Goal: Task Accomplishment & Management: Manage account settings

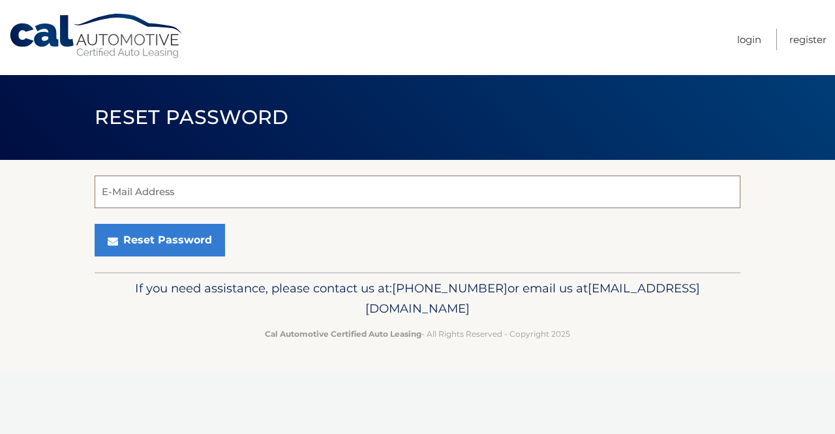
click at [246, 190] on input "E-Mail Address" at bounding box center [418, 191] width 646 height 33
type input "lauraparrella8@gmail.com"
click at [95, 224] on button "Reset Password" at bounding box center [160, 240] width 130 height 33
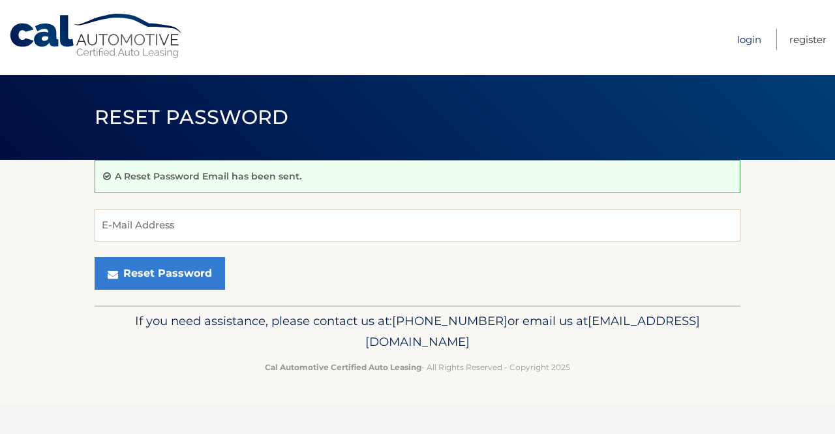
click at [750, 40] on link "Login" at bounding box center [749, 40] width 24 height 22
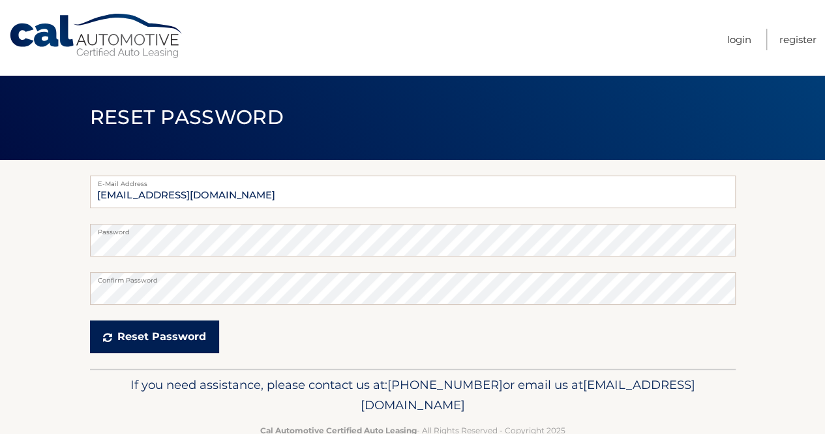
click at [149, 335] on button "Reset Password" at bounding box center [154, 336] width 129 height 33
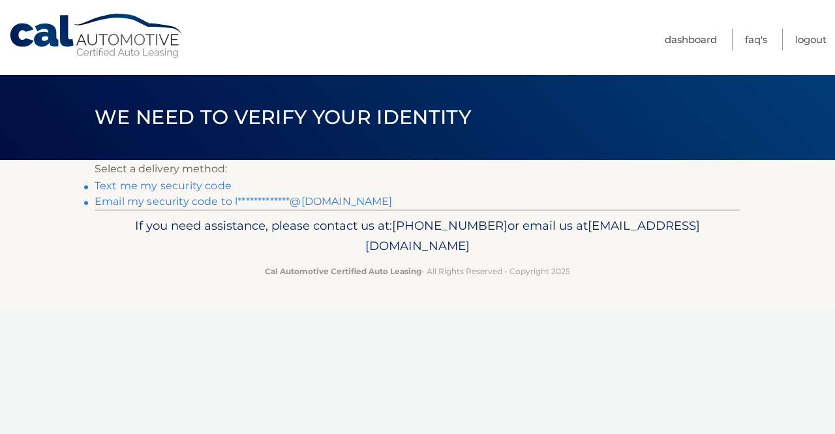
click at [192, 198] on link "**********" at bounding box center [244, 201] width 298 height 12
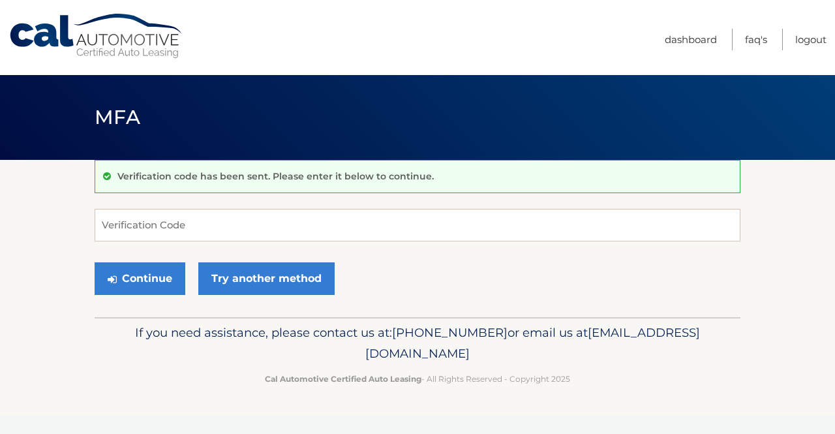
click at [215, 207] on div "Verification code has been sent. Please enter it below to continue. Verificatio…" at bounding box center [418, 238] width 646 height 157
click at [213, 226] on input "Verification Code" at bounding box center [418, 225] width 646 height 33
paste input "117786"
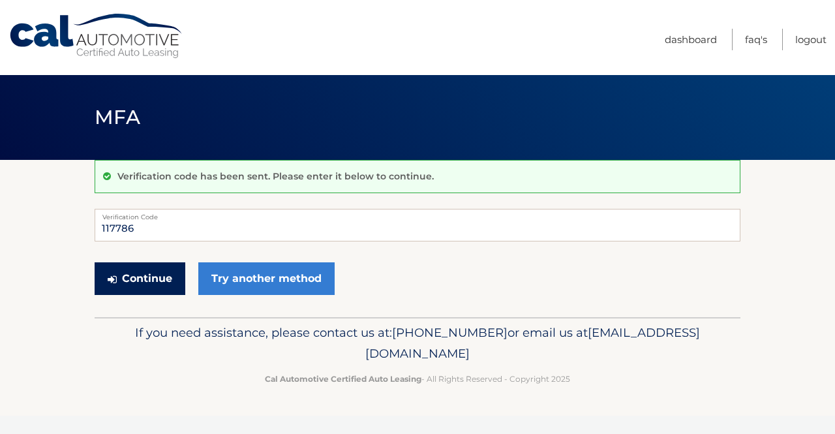
click at [137, 276] on button "Continue" at bounding box center [140, 278] width 91 height 33
click at [193, 231] on input "117786" at bounding box center [418, 225] width 646 height 33
type input "117786"
click at [136, 278] on button "Continue" at bounding box center [140, 278] width 91 height 33
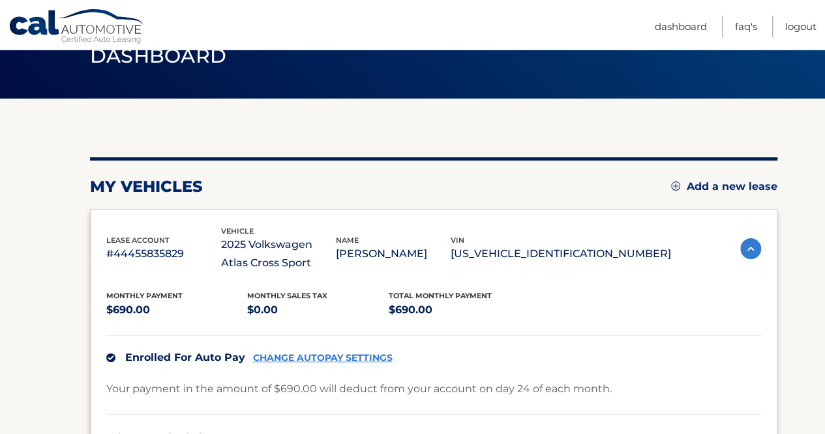
scroll to position [65, 0]
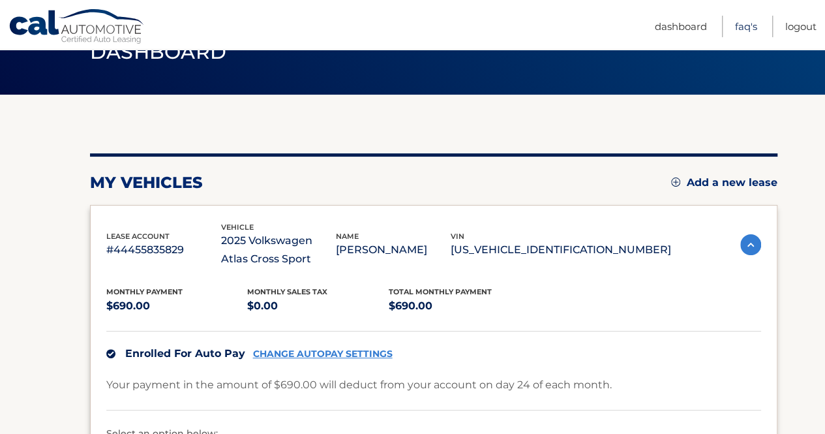
click at [743, 32] on link "FAQ's" at bounding box center [746, 27] width 22 height 22
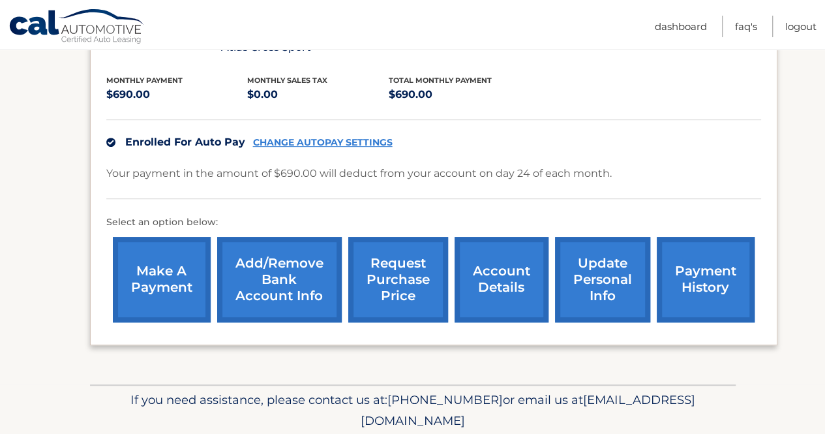
scroll to position [278, 0]
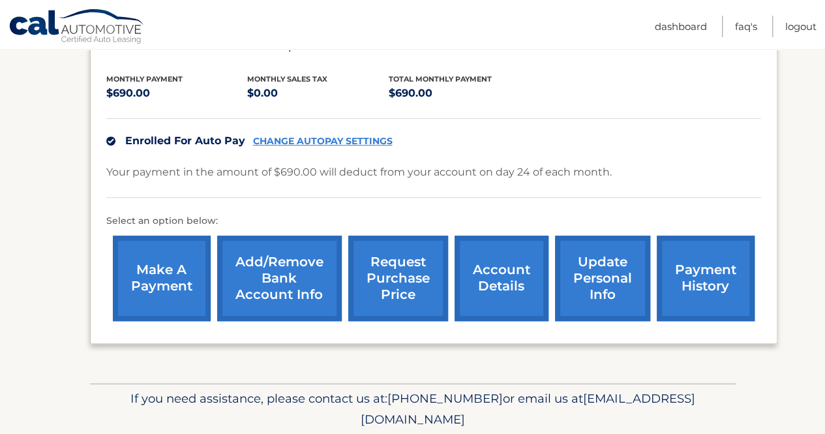
click at [497, 282] on link "account details" at bounding box center [501, 277] width 94 height 85
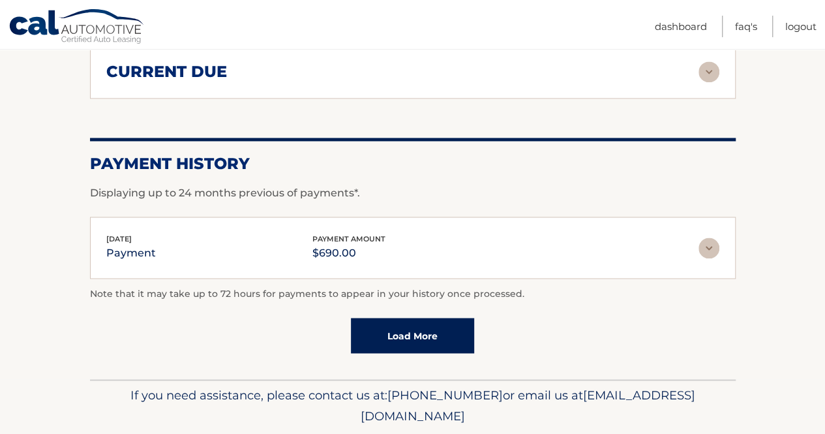
scroll to position [917, 0]
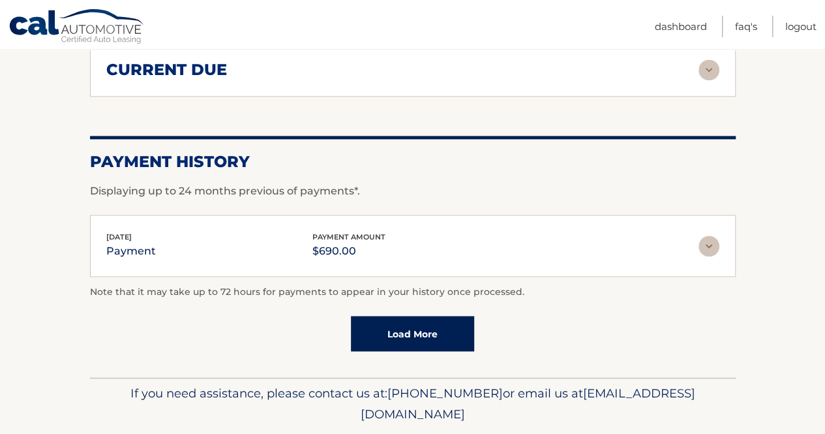
click at [705, 237] on img at bounding box center [708, 245] width 21 height 21
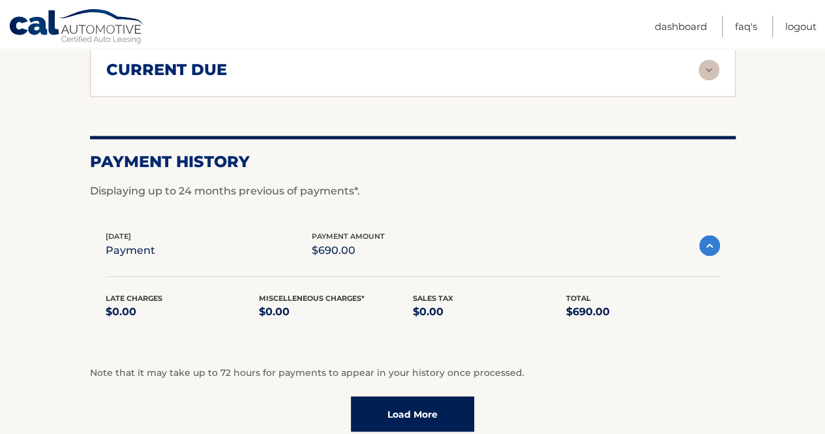
scroll to position [1034, 0]
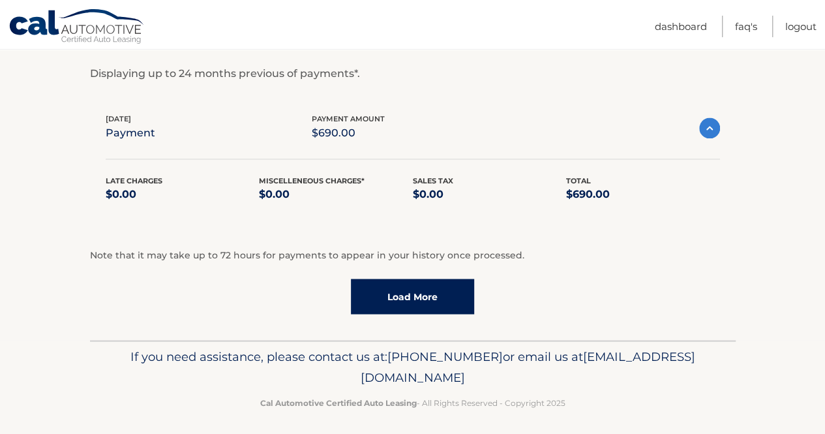
click at [423, 306] on link "Load More" at bounding box center [412, 295] width 123 height 35
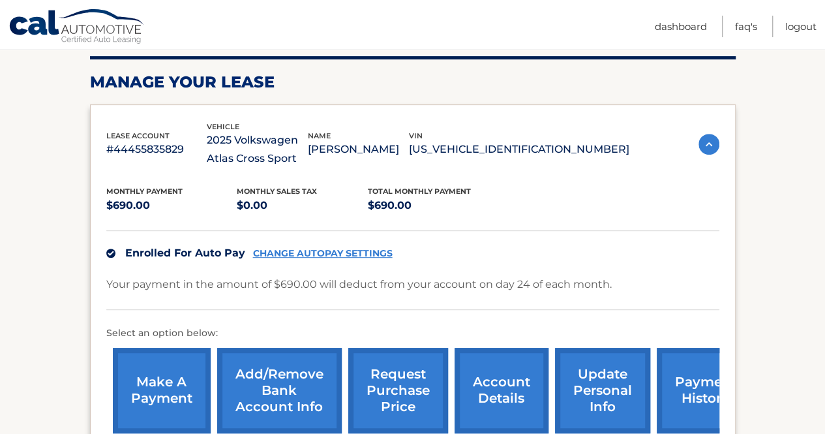
scroll to position [0, 0]
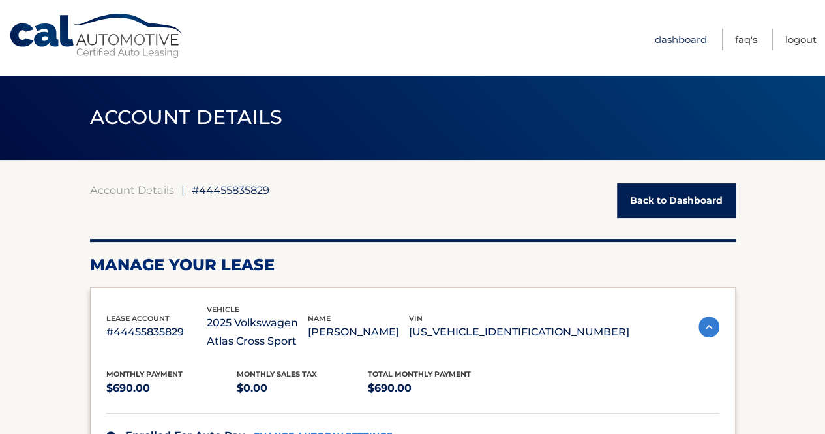
click at [678, 33] on link "Dashboard" at bounding box center [681, 40] width 52 height 22
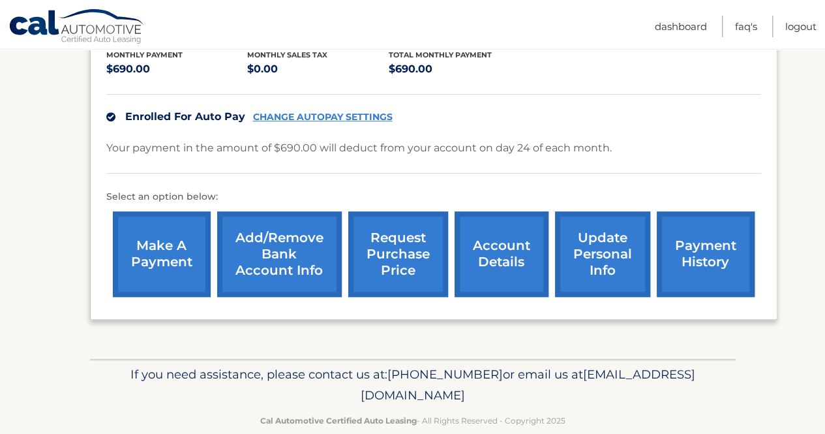
scroll to position [323, 0]
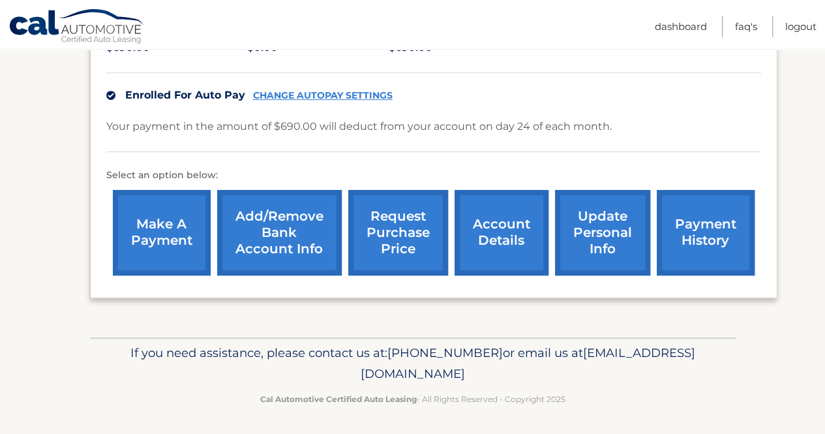
drag, startPoint x: 529, startPoint y: 371, endPoint x: 298, endPoint y: 368, distance: 230.8
click at [298, 368] on p "If you need assistance, please contact us at: [PHONE_NUMBER] or email us at [EM…" at bounding box center [412, 363] width 629 height 42
copy span "[EMAIL_ADDRESS][DOMAIN_NAME]"
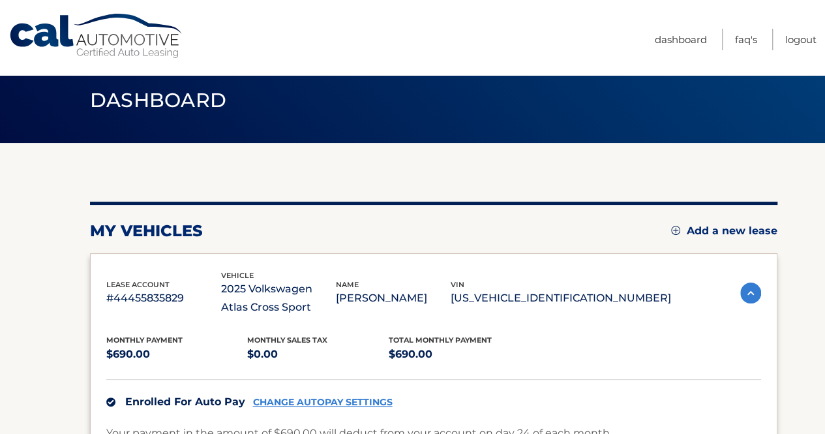
scroll to position [16, 0]
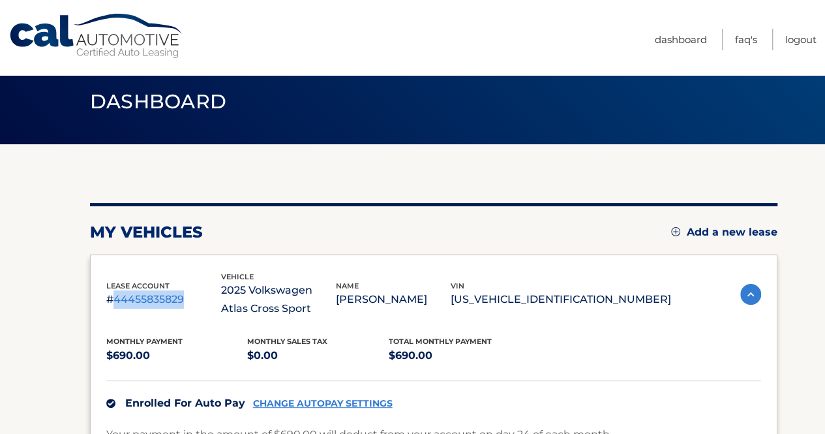
drag, startPoint x: 185, startPoint y: 294, endPoint x: 114, endPoint y: 296, distance: 70.4
click at [114, 296] on p "#44455835829" at bounding box center [163, 299] width 115 height 18
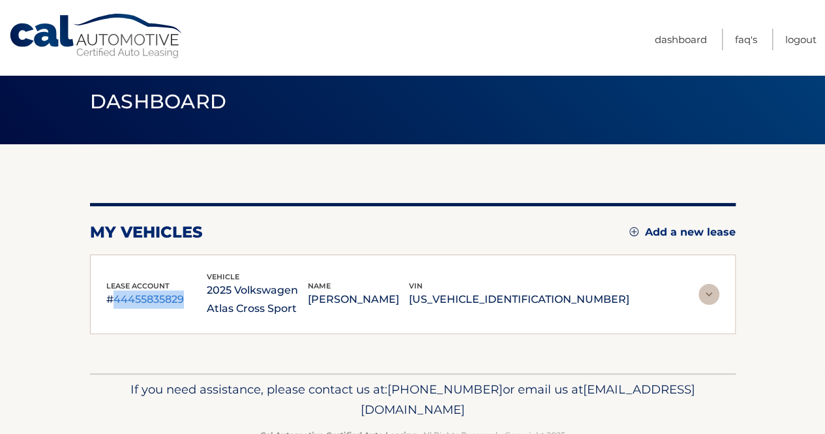
copy p "44455835829"
click at [712, 297] on img at bounding box center [708, 294] width 21 height 21
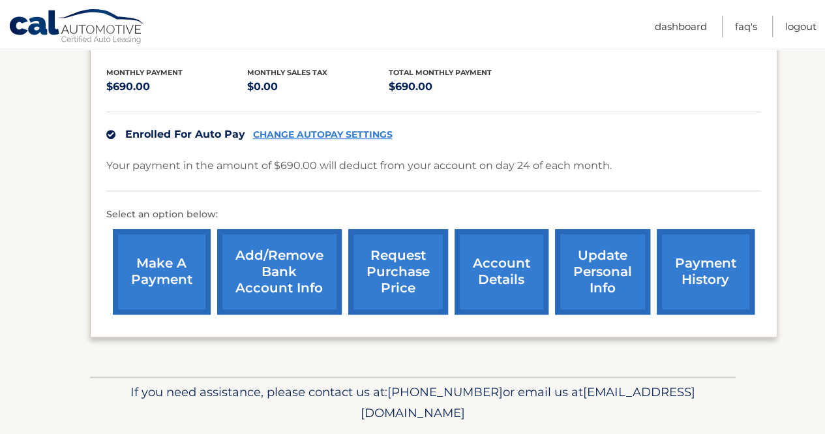
scroll to position [285, 0]
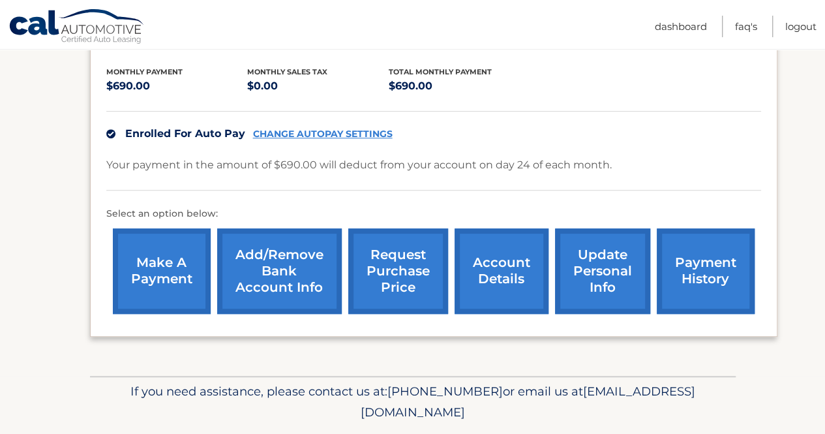
click at [501, 263] on link "account details" at bounding box center [501, 270] width 94 height 85
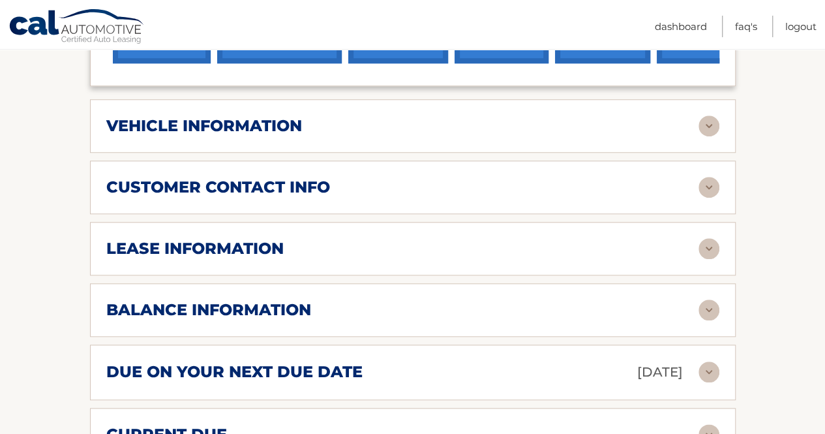
scroll to position [553, 0]
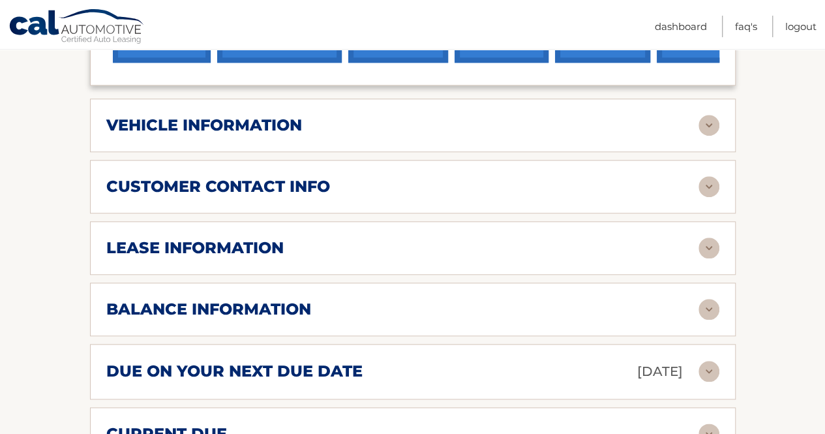
click at [664, 238] on div "lease information" at bounding box center [402, 248] width 592 height 20
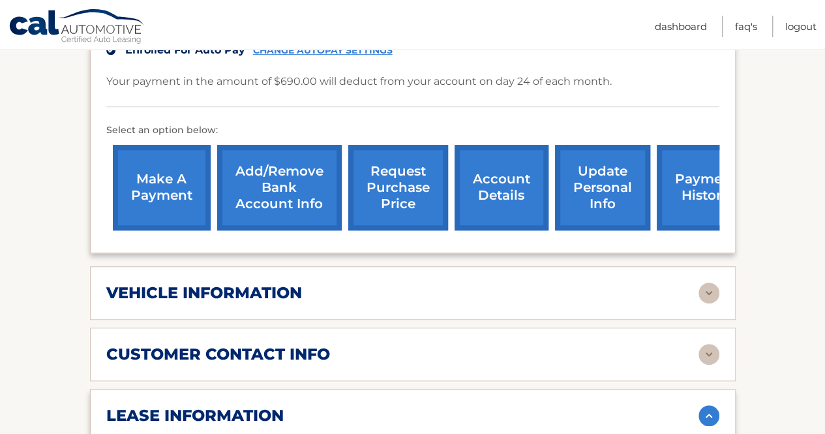
scroll to position [385, 0]
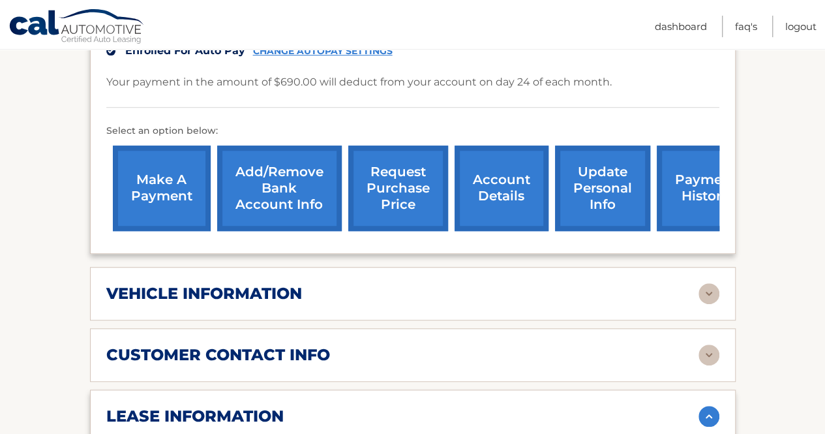
click at [705, 287] on img at bounding box center [708, 293] width 21 height 21
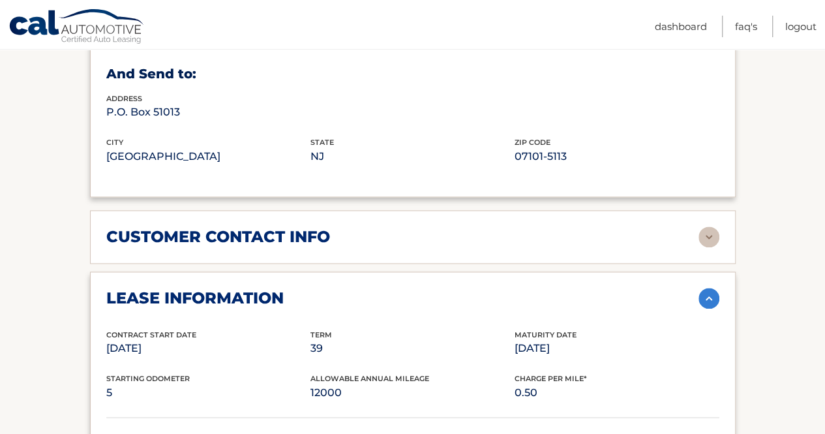
scroll to position [837, 0]
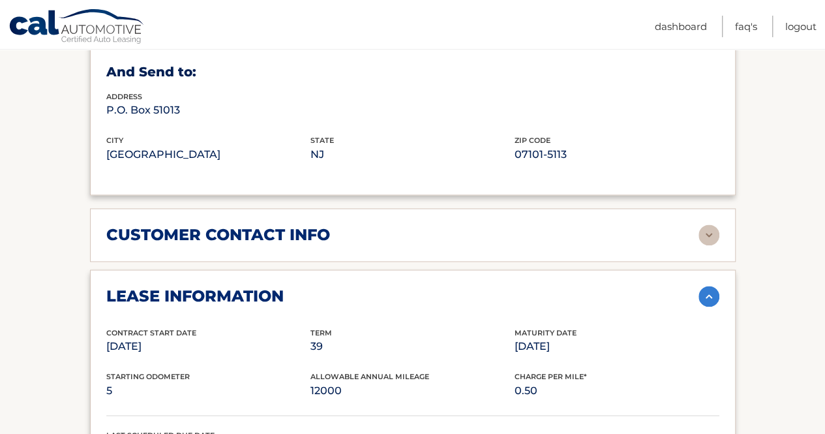
drag, startPoint x: 388, startPoint y: 225, endPoint x: 779, endPoint y: 221, distance: 390.6
click at [779, 221] on section "Account Details | #44455835829 Back to Dashboard Manage Your Lease lease accoun…" at bounding box center [412, 178] width 825 height 1711
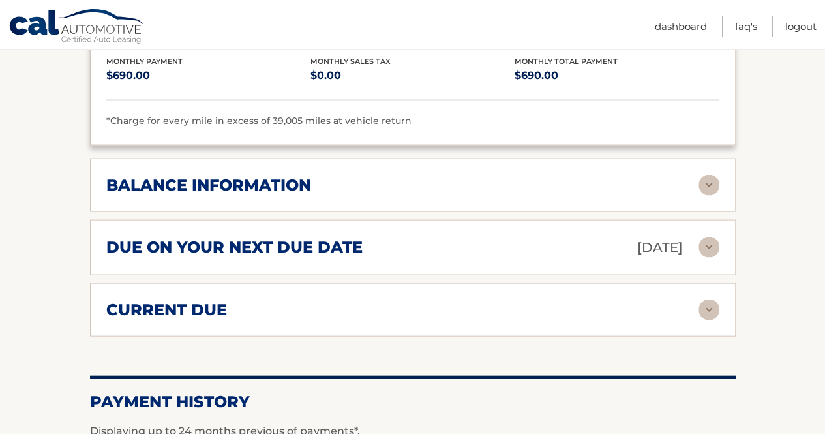
scroll to position [1253, 0]
click at [705, 181] on img at bounding box center [708, 185] width 21 height 21
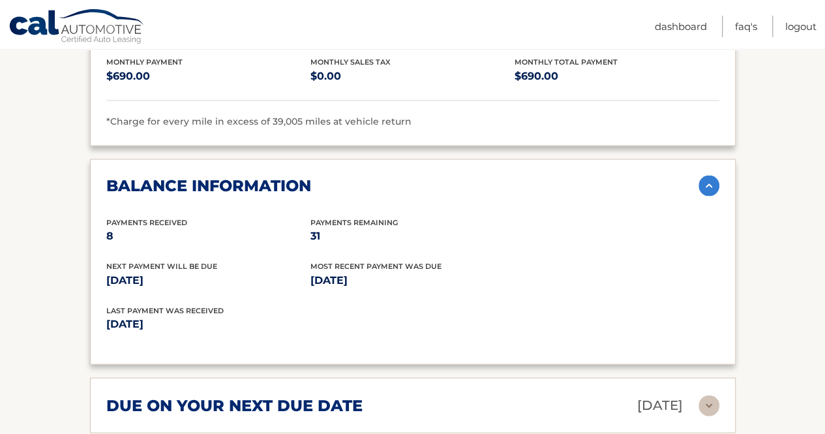
scroll to position [1464, 0]
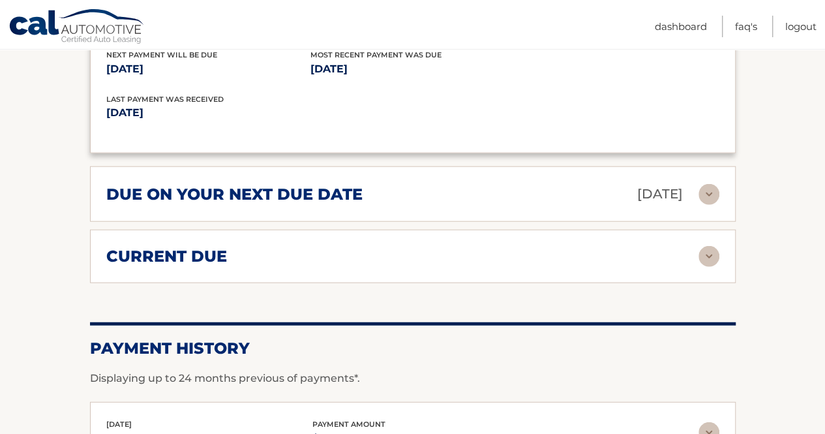
click at [702, 248] on img at bounding box center [708, 256] width 21 height 21
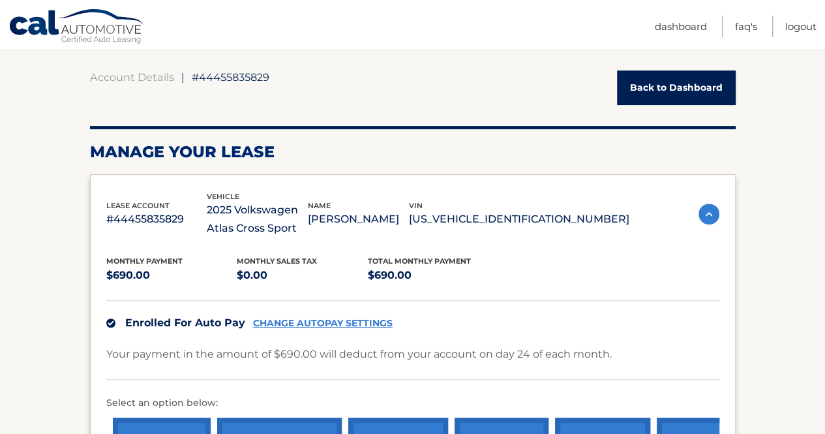
scroll to position [110, 0]
